Goal: Task Accomplishment & Management: Manage account settings

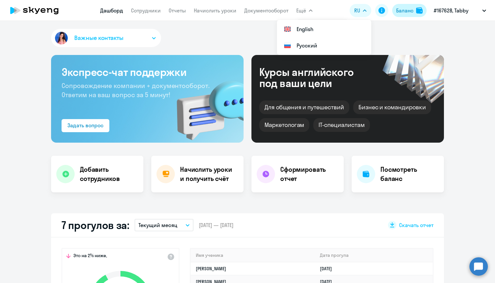
click at [410, 12] on div "Баланс" at bounding box center [404, 11] width 17 height 8
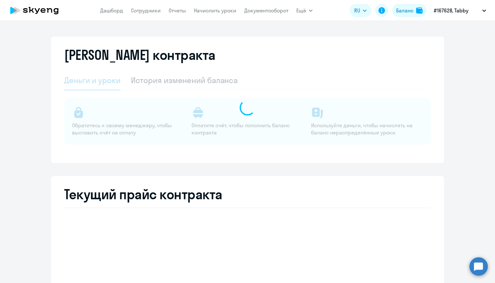
select select "english_adult_not_native_speaker"
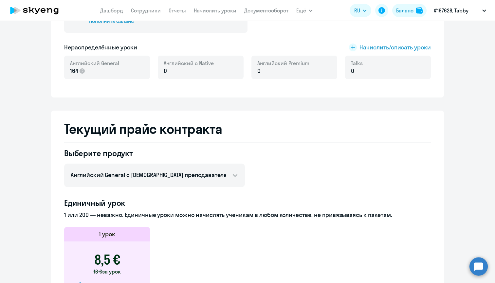
scroll to position [134, 0]
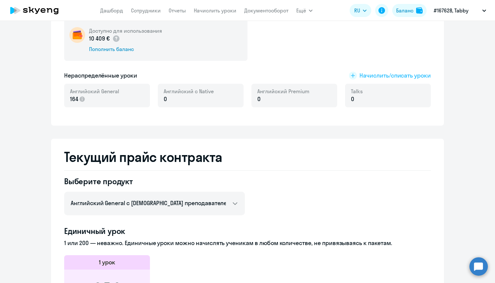
click at [384, 74] on span "Начислить/списать уроки" at bounding box center [395, 75] width 71 height 9
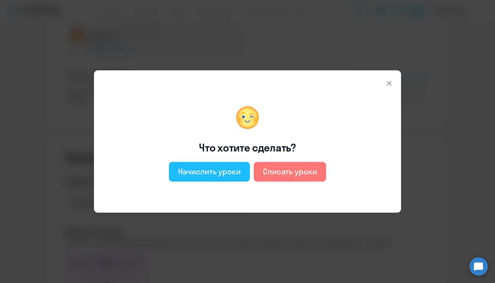
click at [227, 176] on div "Начислить уроки" at bounding box center [209, 171] width 63 height 10
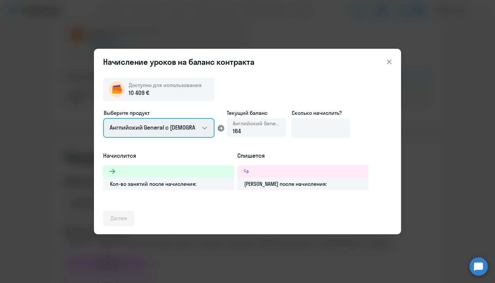
select select "english_adult_native_speaker"
click at [237, 134] on div "0" at bounding box center [256, 131] width 47 height 9
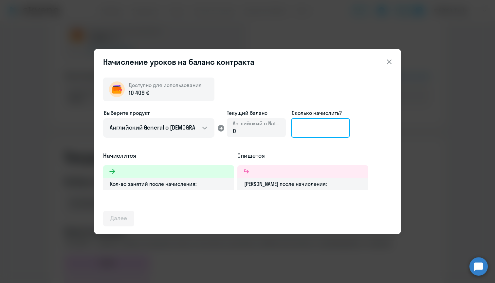
click at [338, 128] on input at bounding box center [320, 128] width 59 height 20
type input "3"
type input "200"
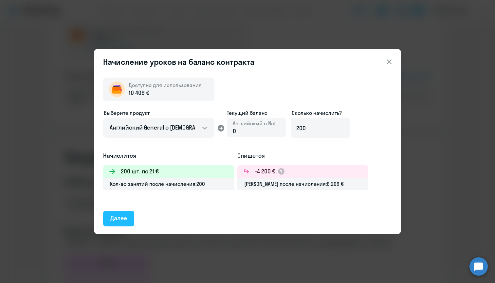
click at [119, 219] on div "Далее" at bounding box center [118, 218] width 17 height 9
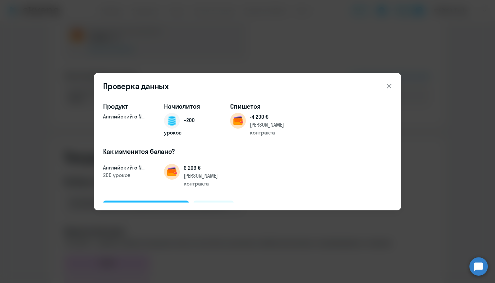
click at [165, 201] on button "Подтвердить и начислить" at bounding box center [146, 209] width 86 height 16
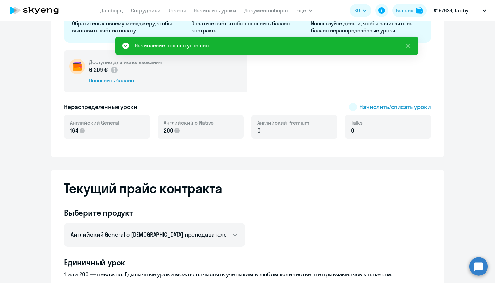
scroll to position [85, 0]
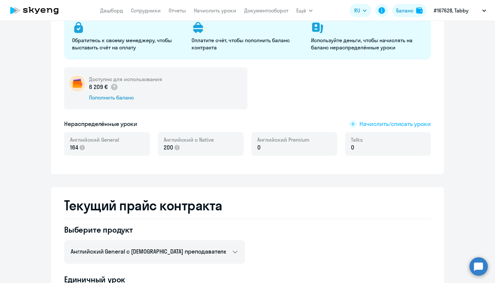
click at [391, 122] on span "Начислить/списать уроки" at bounding box center [395, 124] width 71 height 9
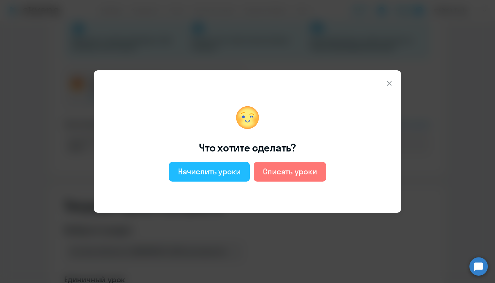
click at [237, 172] on div "Начислить уроки" at bounding box center [209, 171] width 63 height 10
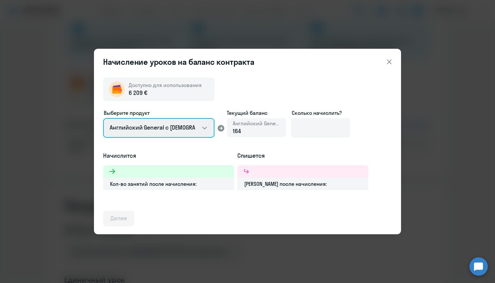
select select "english_adult_not_native_speaker_premium"
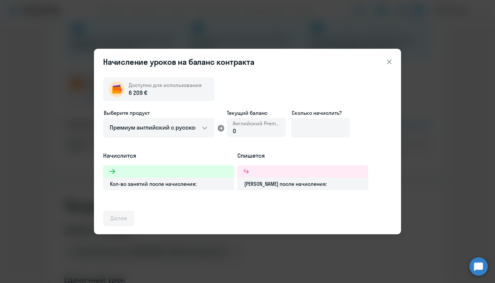
click at [255, 129] on div "0" at bounding box center [256, 131] width 47 height 9
click at [249, 135] on div "0" at bounding box center [256, 131] width 47 height 9
click at [247, 131] on div "0" at bounding box center [256, 131] width 47 height 9
click at [315, 122] on input at bounding box center [320, 128] width 59 height 20
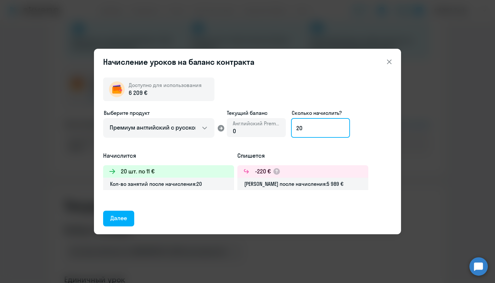
type input "20"
click at [124, 220] on div "Далее" at bounding box center [118, 218] width 17 height 9
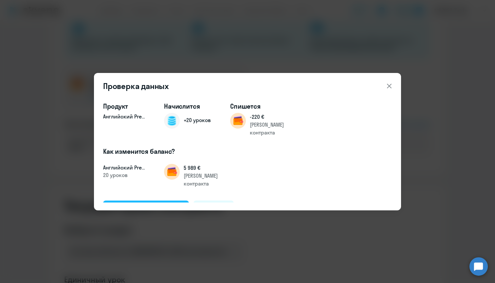
click at [168, 204] on div "Подтвердить и начислить" at bounding box center [145, 208] width 71 height 9
